Goal: Find specific page/section: Find specific page/section

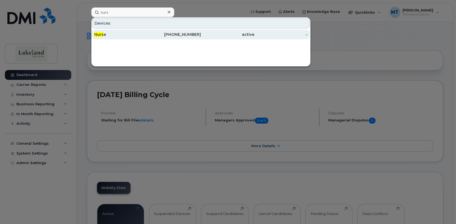
type input "nurs"
click at [105, 33] on div "Nurs e" at bounding box center [120, 34] width 53 height 5
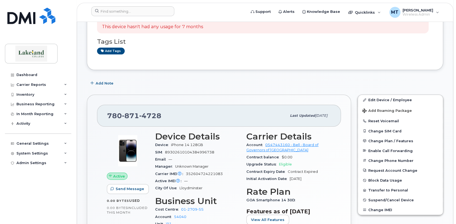
scroll to position [82, 0]
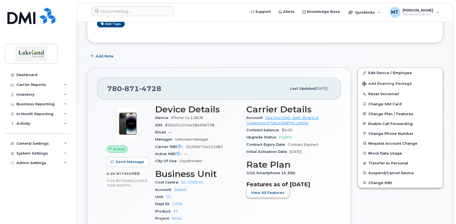
click at [264, 192] on span "View All Features" at bounding box center [267, 192] width 33 height 5
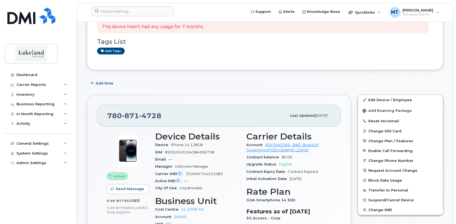
scroll to position [0, 0]
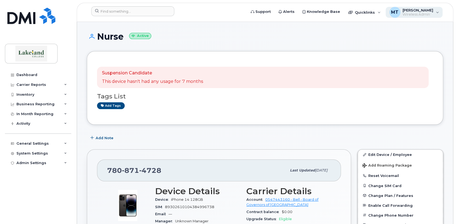
click at [414, 12] on span "Wireless Admin" at bounding box center [417, 14] width 31 height 4
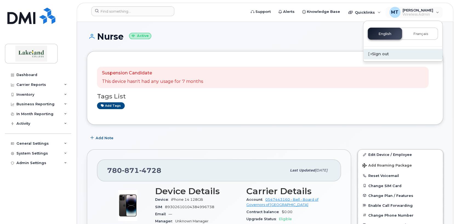
click at [378, 53] on div "Sign out" at bounding box center [402, 54] width 79 height 10
